Goal: Communication & Community: Ask a question

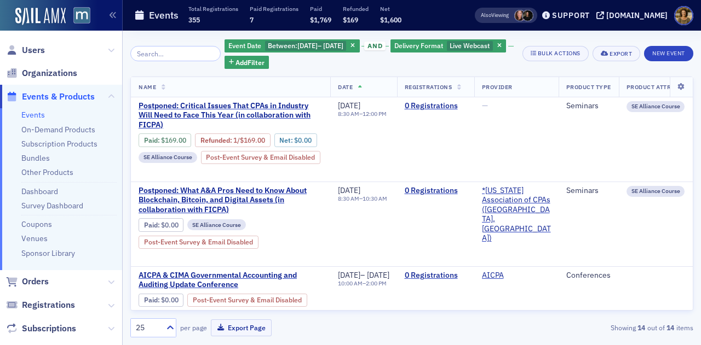
scroll to position [493, 0]
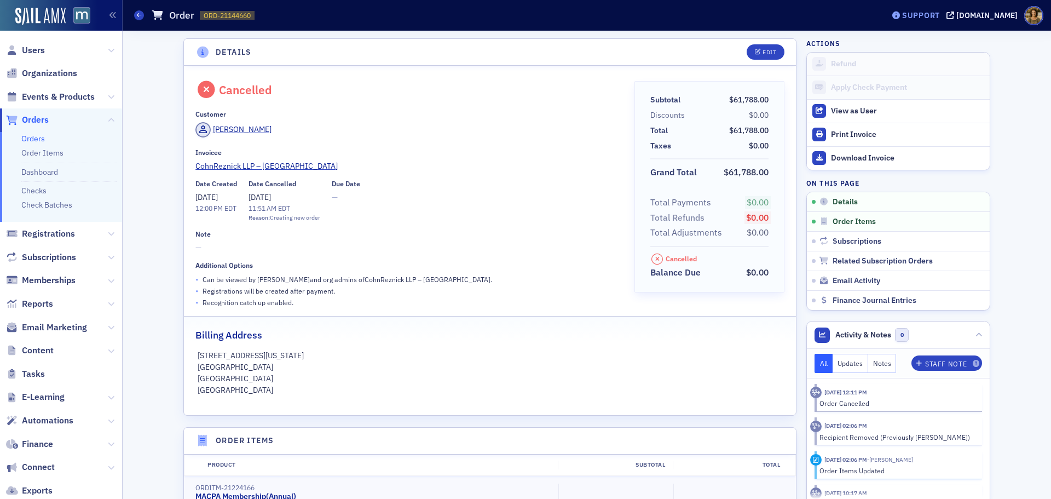
click at [926, 13] on div "Support" at bounding box center [921, 15] width 38 height 10
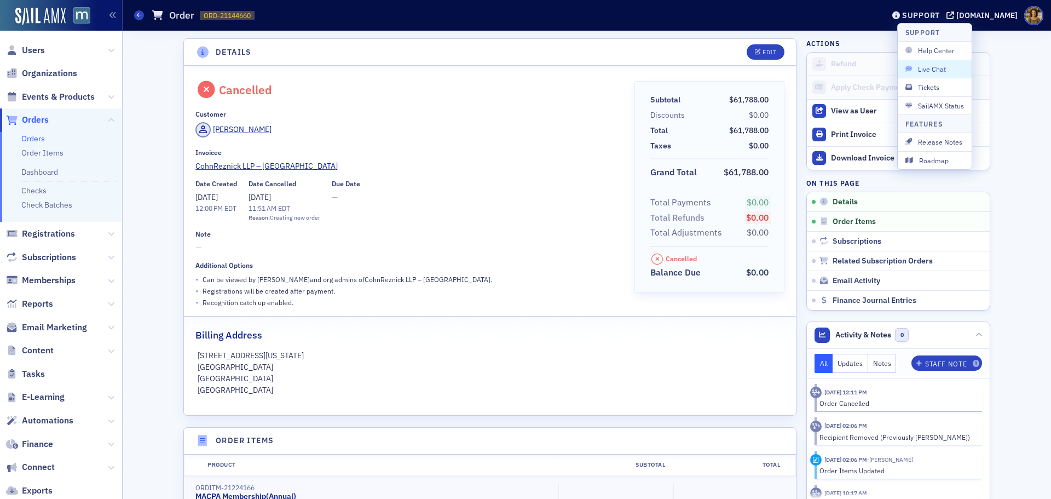
click at [941, 69] on span "Live Chat" at bounding box center [934, 69] width 59 height 10
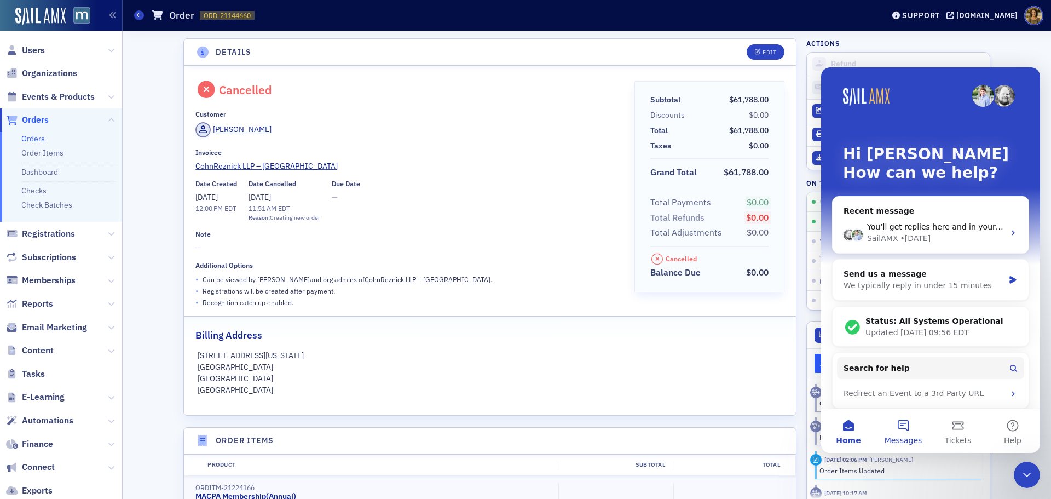
click at [895, 428] on button "Messages" at bounding box center [903, 431] width 55 height 44
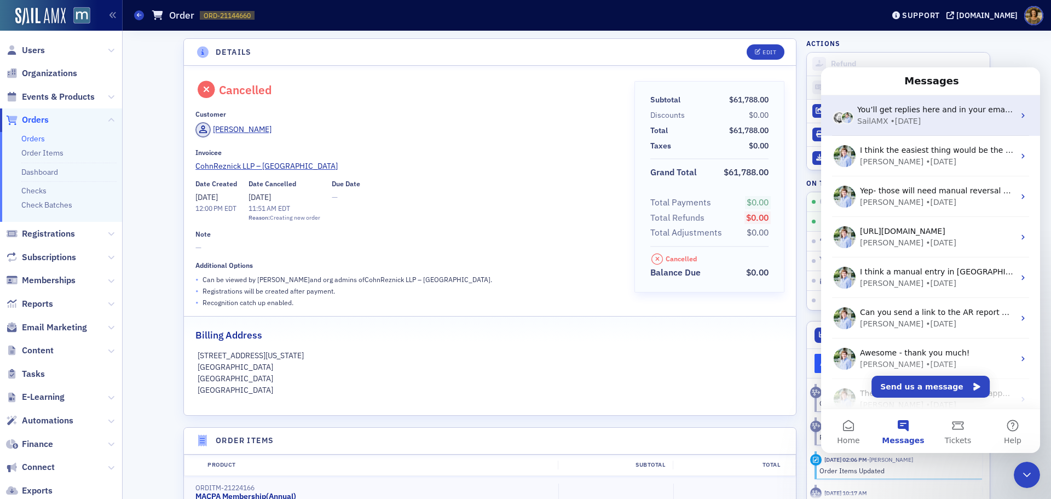
click at [953, 119] on div "SailAMX • [DATE]" at bounding box center [935, 121] width 157 height 11
